Goal: Register for event/course

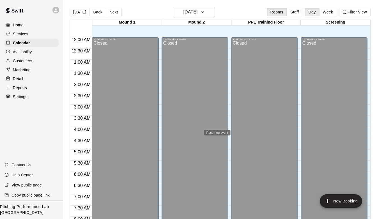
scroll to position [280, 0]
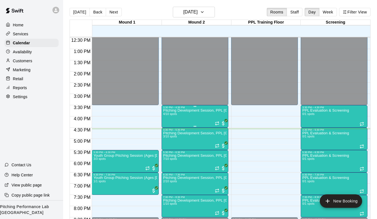
click at [188, 110] on p "Pitching Development Session, PPL [GEOGRAPHIC_DATA] (Ages [DEMOGRAPHIC_DATA]+)" at bounding box center [194, 110] width 63 height 0
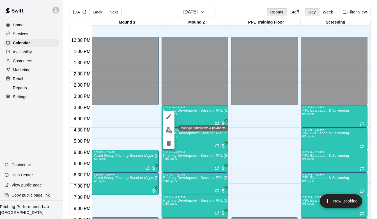
click at [170, 130] on img "edit" at bounding box center [169, 130] width 6 height 6
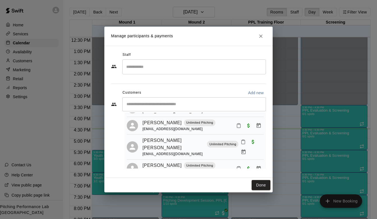
scroll to position [50, 0]
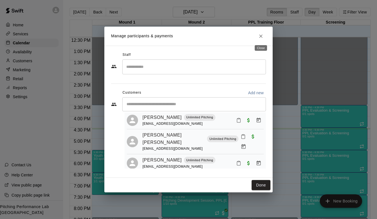
click at [260, 38] on icon "Close" at bounding box center [261, 36] width 6 height 6
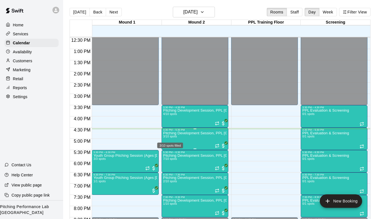
click at [171, 135] on span "3/10 spots" at bounding box center [170, 136] width 14 height 3
click at [166, 153] on img "edit" at bounding box center [169, 154] width 6 height 6
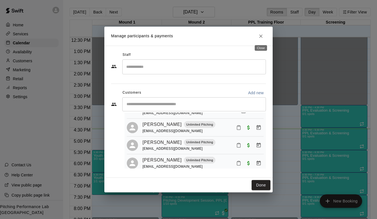
click at [262, 36] on icon "Close" at bounding box center [261, 36] width 6 height 6
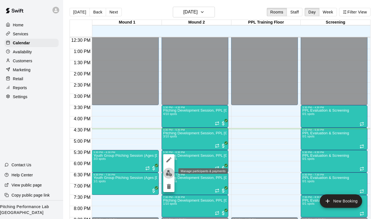
click at [169, 172] on img "edit" at bounding box center [169, 173] width 6 height 6
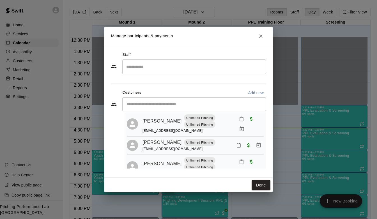
scroll to position [117, 0]
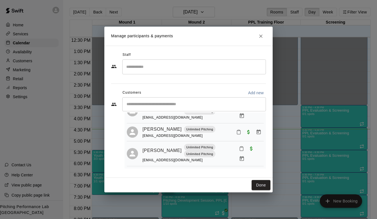
click at [264, 39] on button "Close" at bounding box center [261, 36] width 10 height 10
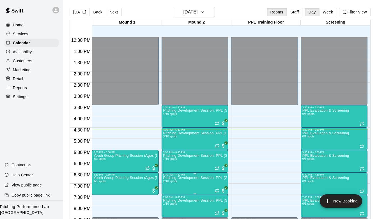
click at [189, 178] on p "Pitching Development Session, PPL [GEOGRAPHIC_DATA] (Ages [DEMOGRAPHIC_DATA]+)" at bounding box center [194, 178] width 63 height 0
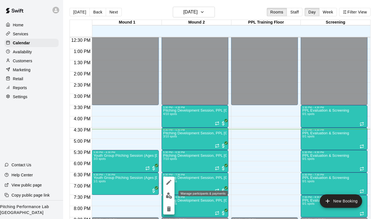
click at [169, 194] on img "edit" at bounding box center [169, 195] width 6 height 6
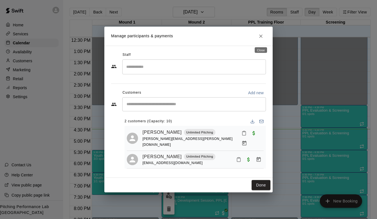
click at [261, 35] on button "Close" at bounding box center [261, 36] width 10 height 10
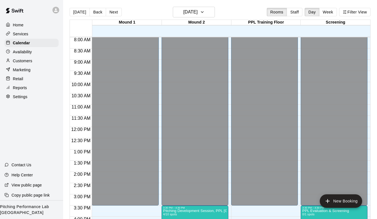
scroll to position [0, 0]
